Goal: Subscribe to service/newsletter

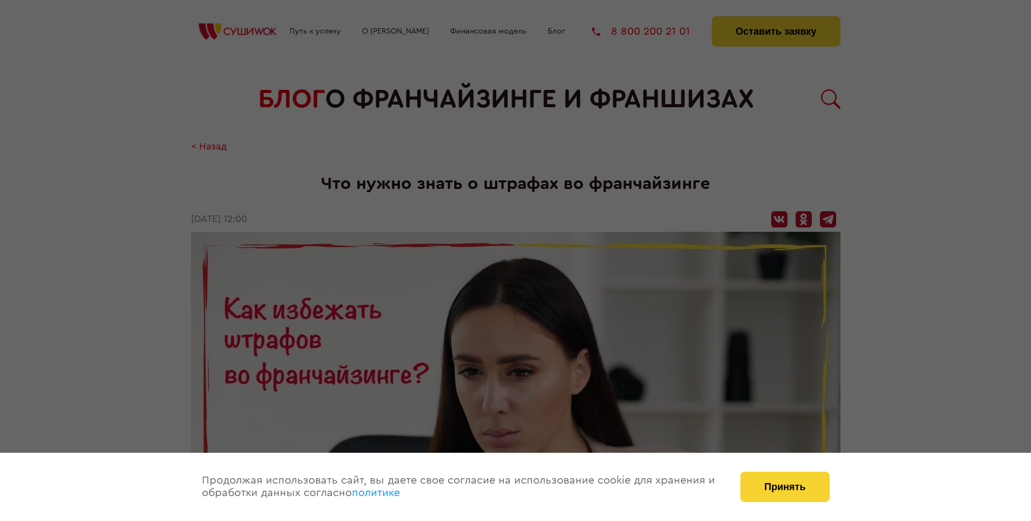
scroll to position [1090, 0]
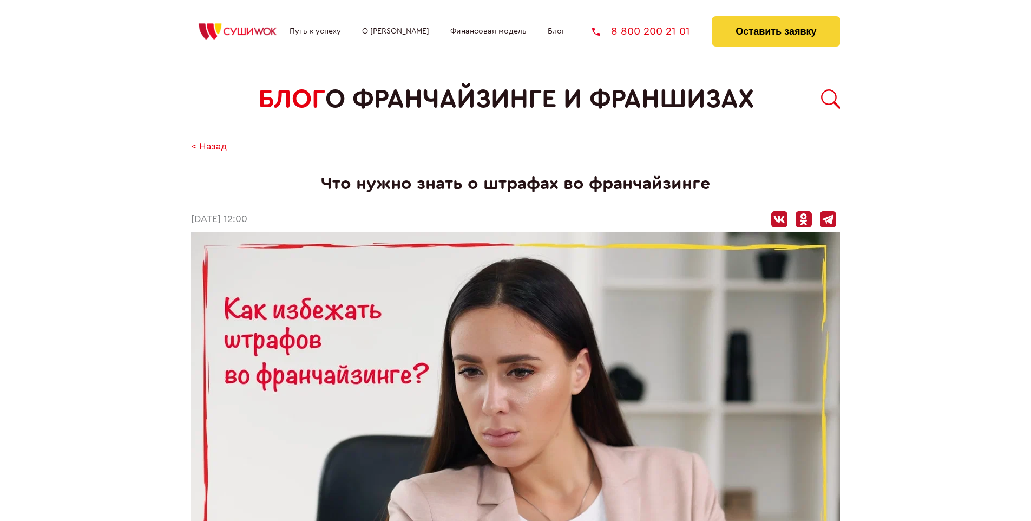
scroll to position [1090, 0]
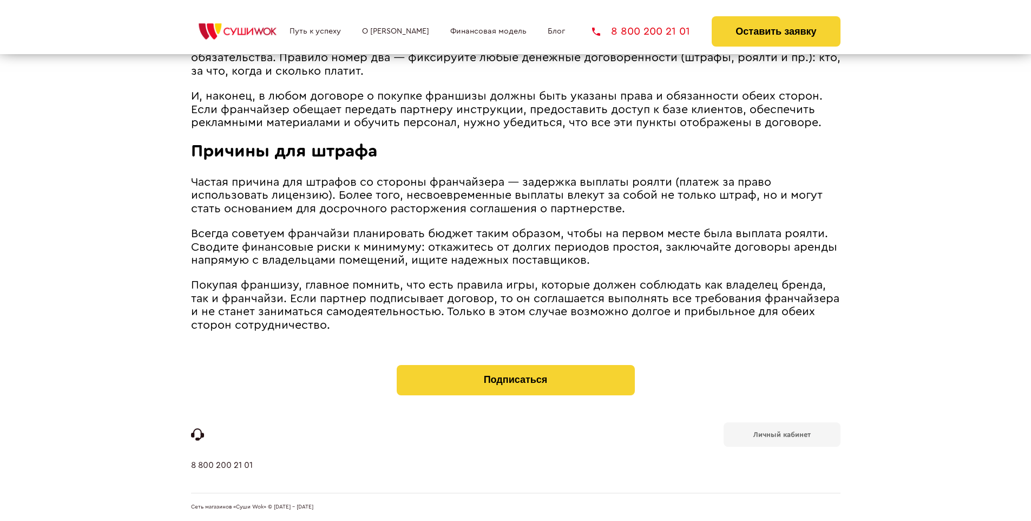
click at [782, 433] on b "Личный кабинет" at bounding box center [782, 434] width 57 height 7
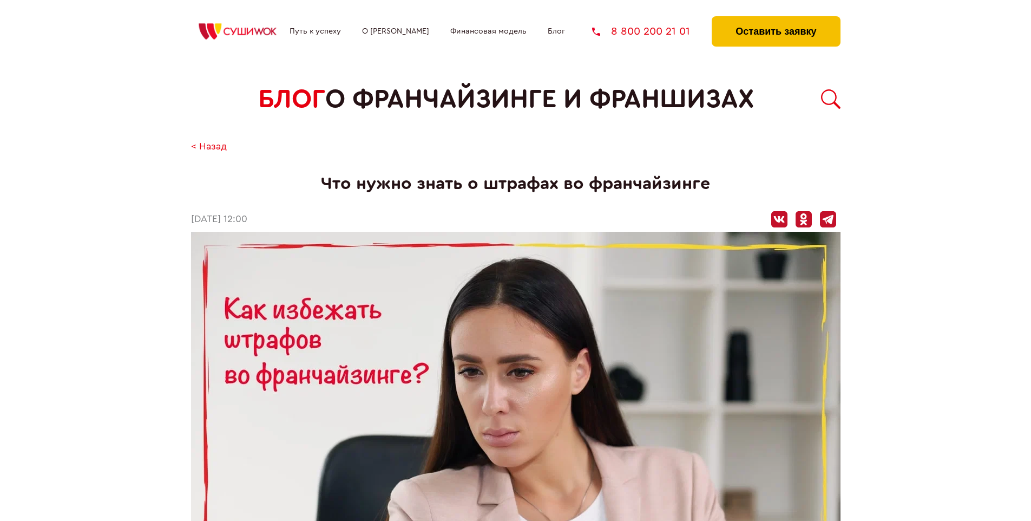
click at [776, 19] on button "Оставить заявку" at bounding box center [776, 31] width 128 height 30
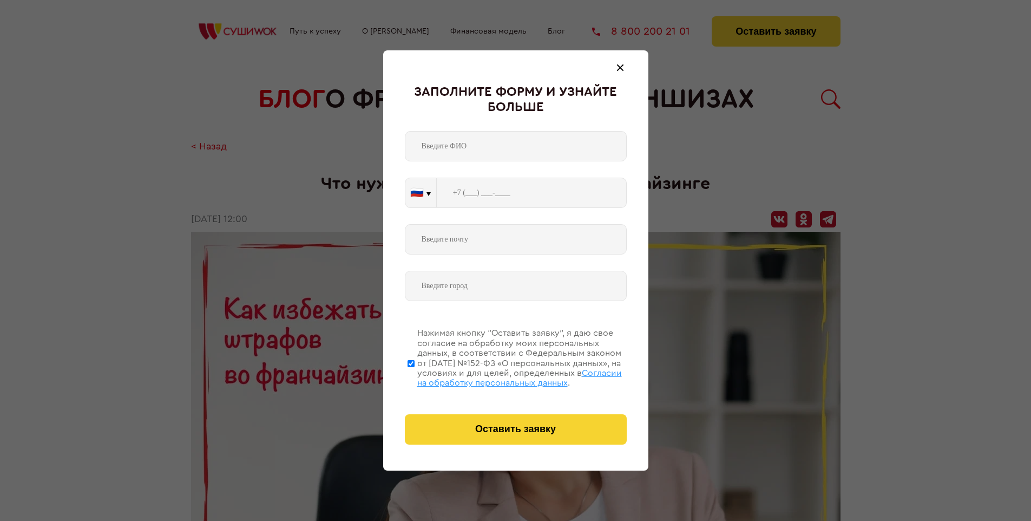
click at [502, 376] on span "Согласии на обработку персональных данных" at bounding box center [519, 378] width 205 height 18
click at [415, 376] on input "Нажимая кнопку “Оставить заявку”, я даю свое согласие на обработку моих персона…" at bounding box center [411, 363] width 7 height 87
checkbox input "false"
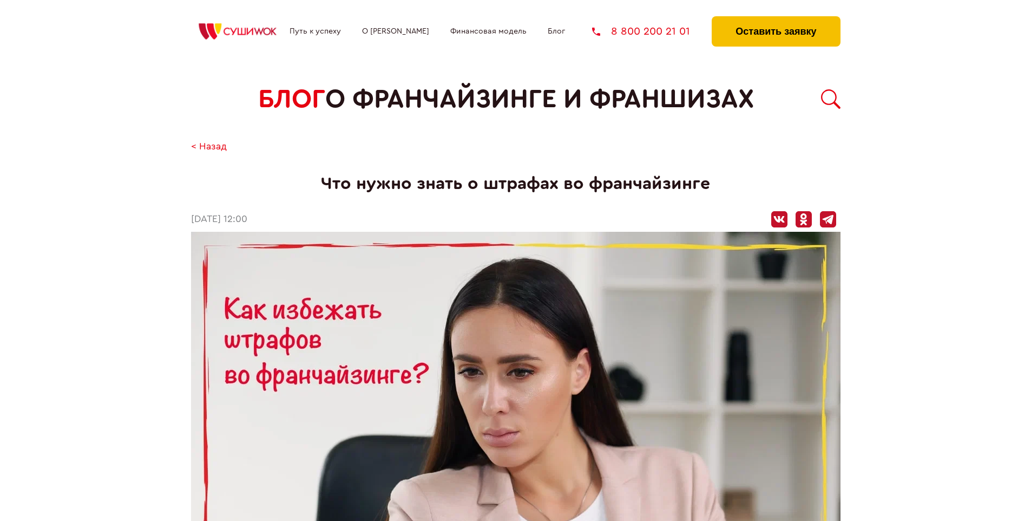
click at [776, 19] on button "Оставить заявку" at bounding box center [776, 31] width 128 height 30
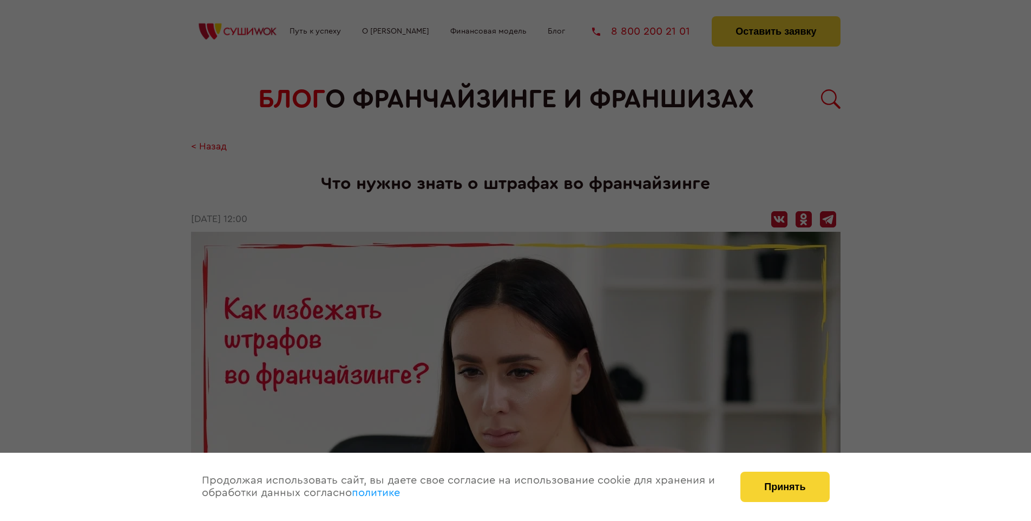
scroll to position [1090, 0]
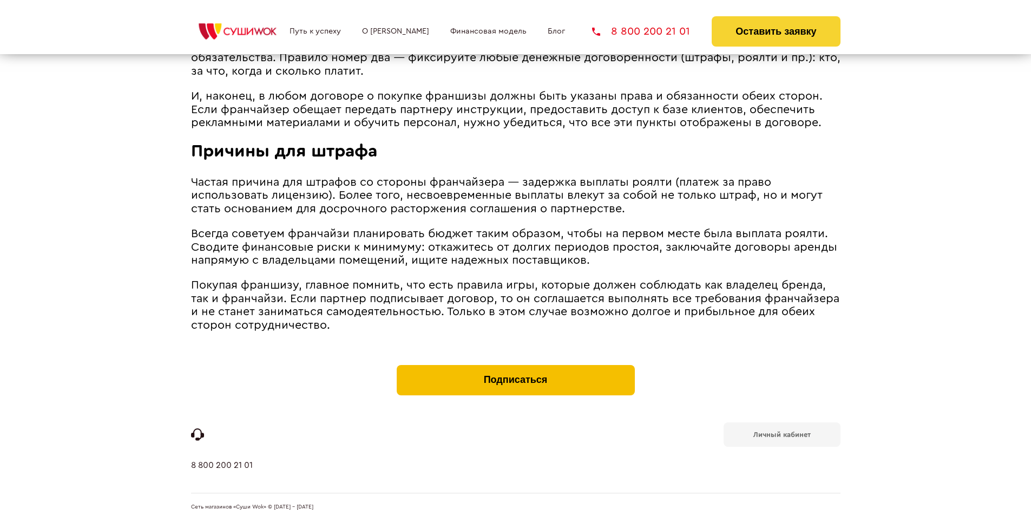
click at [515, 367] on button "Подписаться" at bounding box center [516, 380] width 238 height 30
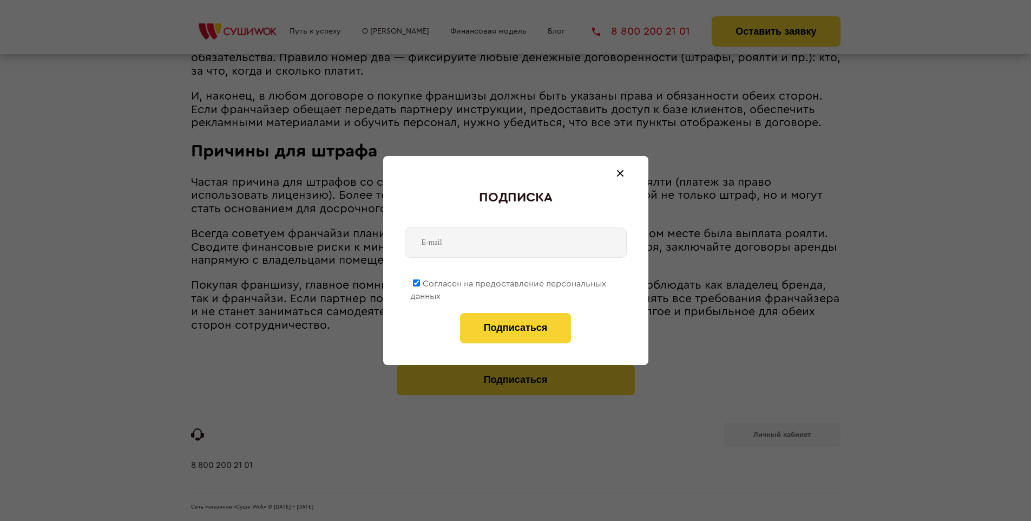
click at [509, 282] on span "Согласен на предоставление персональных данных" at bounding box center [508, 289] width 196 height 21
click at [420, 282] on input "Согласен на предоставление персональных данных" at bounding box center [416, 282] width 7 height 7
checkbox input "false"
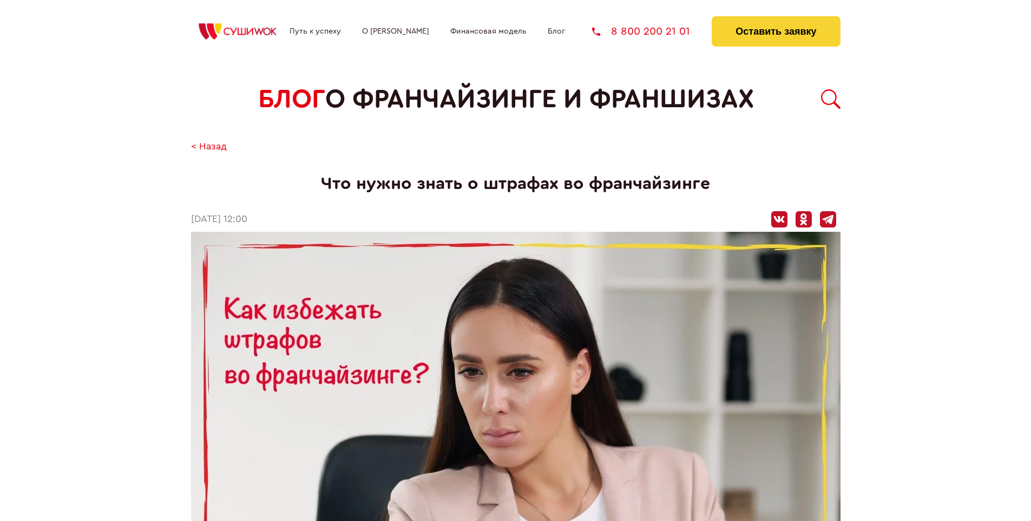
scroll to position [1090, 0]
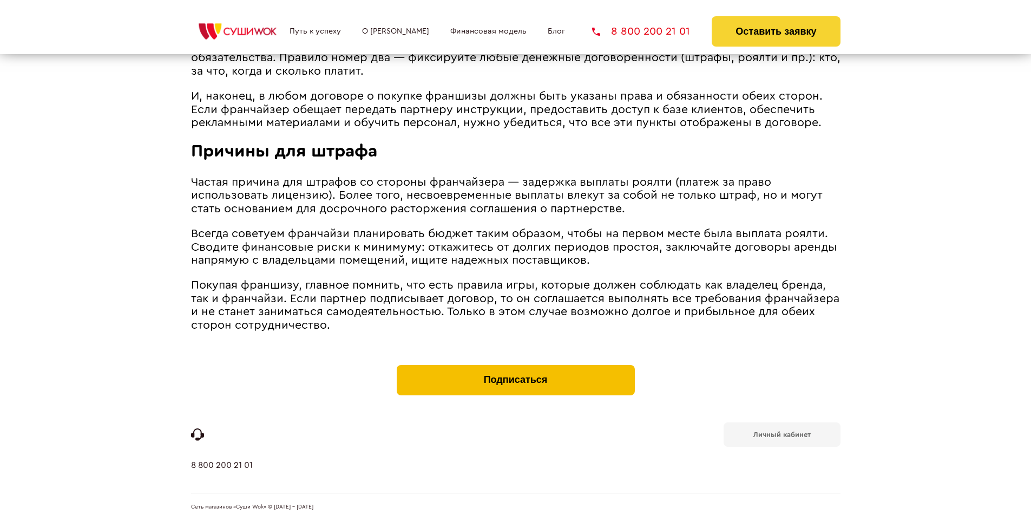
click at [515, 367] on button "Подписаться" at bounding box center [516, 380] width 238 height 30
